Goal: Transaction & Acquisition: Purchase product/service

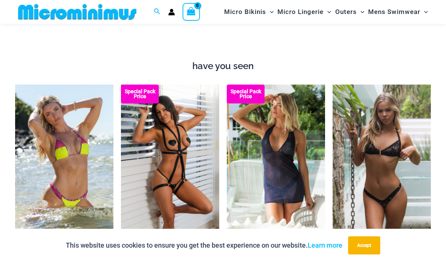
scroll to position [710, 0]
click at [333, 85] on img at bounding box center [333, 85] width 0 height 0
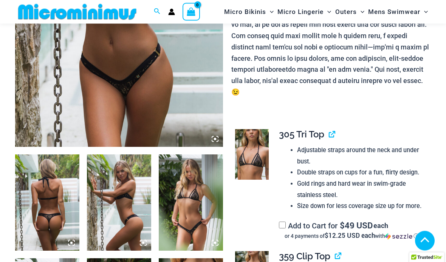
scroll to position [211, 0]
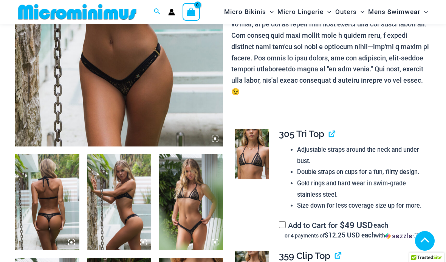
click at [63, 181] on img at bounding box center [47, 202] width 64 height 96
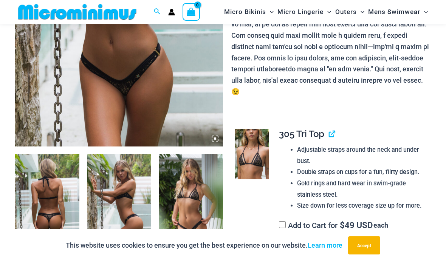
click at [108, 184] on img at bounding box center [119, 202] width 64 height 96
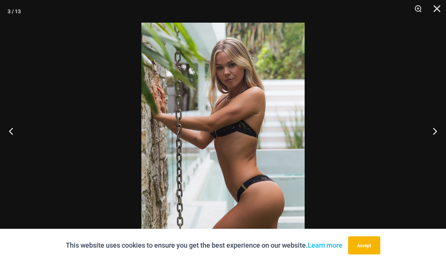
click at [422, 142] on button "Next" at bounding box center [432, 131] width 28 height 38
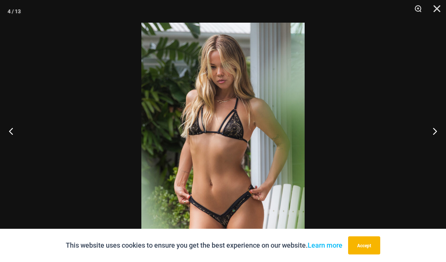
click at [429, 146] on button "Next" at bounding box center [432, 131] width 28 height 38
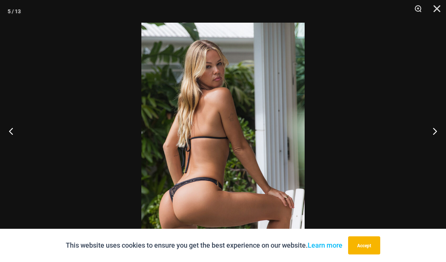
click at [435, 146] on button "Next" at bounding box center [432, 131] width 28 height 38
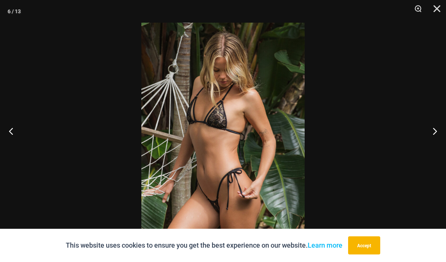
click at [432, 145] on button "Next" at bounding box center [432, 131] width 28 height 38
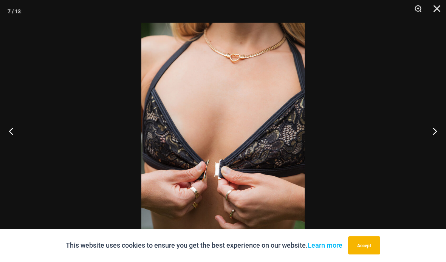
click at [432, 148] on button "Next" at bounding box center [432, 131] width 28 height 38
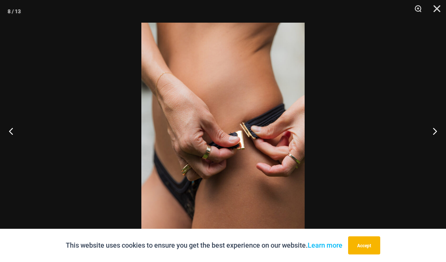
click at [429, 148] on button "Next" at bounding box center [432, 131] width 28 height 38
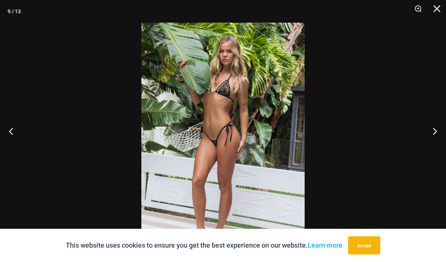
click at [437, 10] on button "Close" at bounding box center [434, 11] width 19 height 23
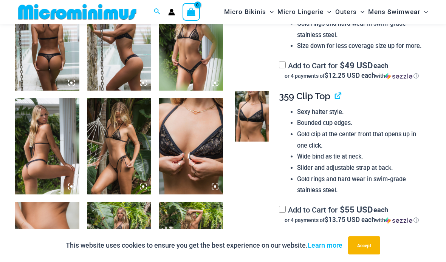
scroll to position [370, 0]
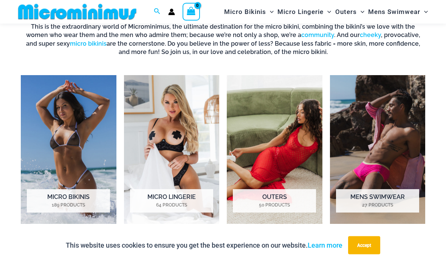
scroll to position [466, 0]
click at [141, 197] on h2 "Micro Lingerie 64 Products" at bounding box center [171, 200] width 83 height 23
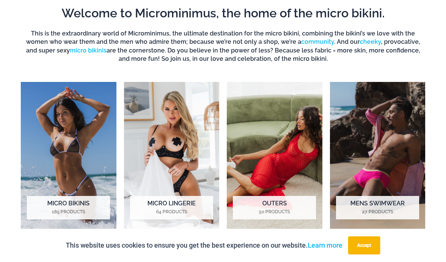
scroll to position [494, 0]
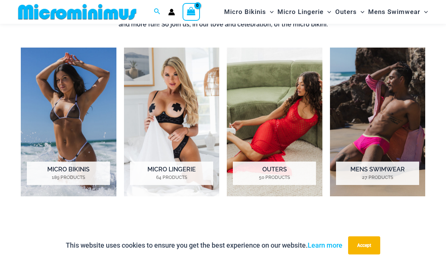
click at [60, 135] on img "Visit product category Micro Bikinis" at bounding box center [69, 122] width 96 height 149
